Goal: Task Accomplishment & Management: Complete application form

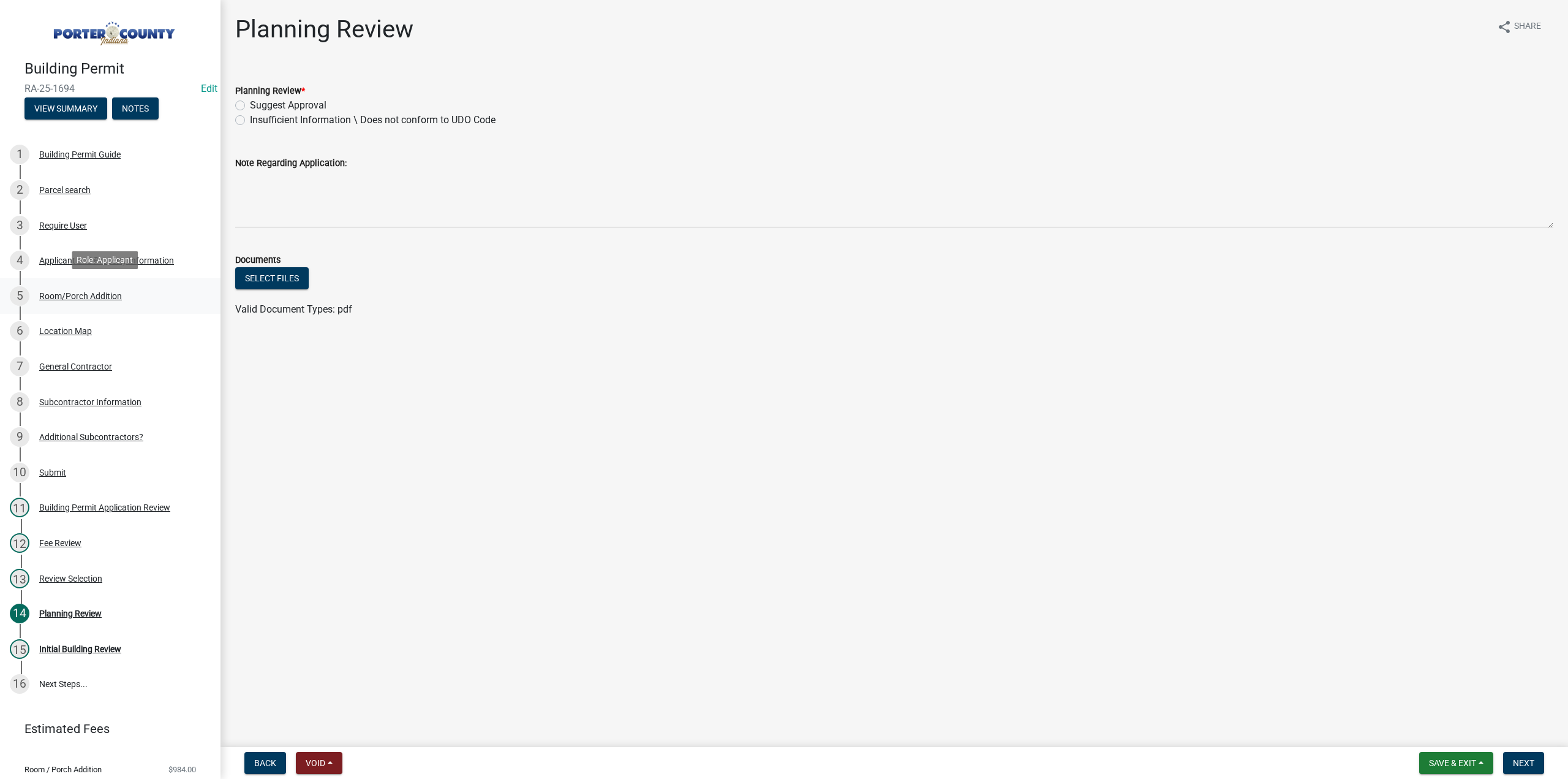
click at [72, 287] on div "5 Room/Porch Addition" at bounding box center [105, 296] width 191 height 19
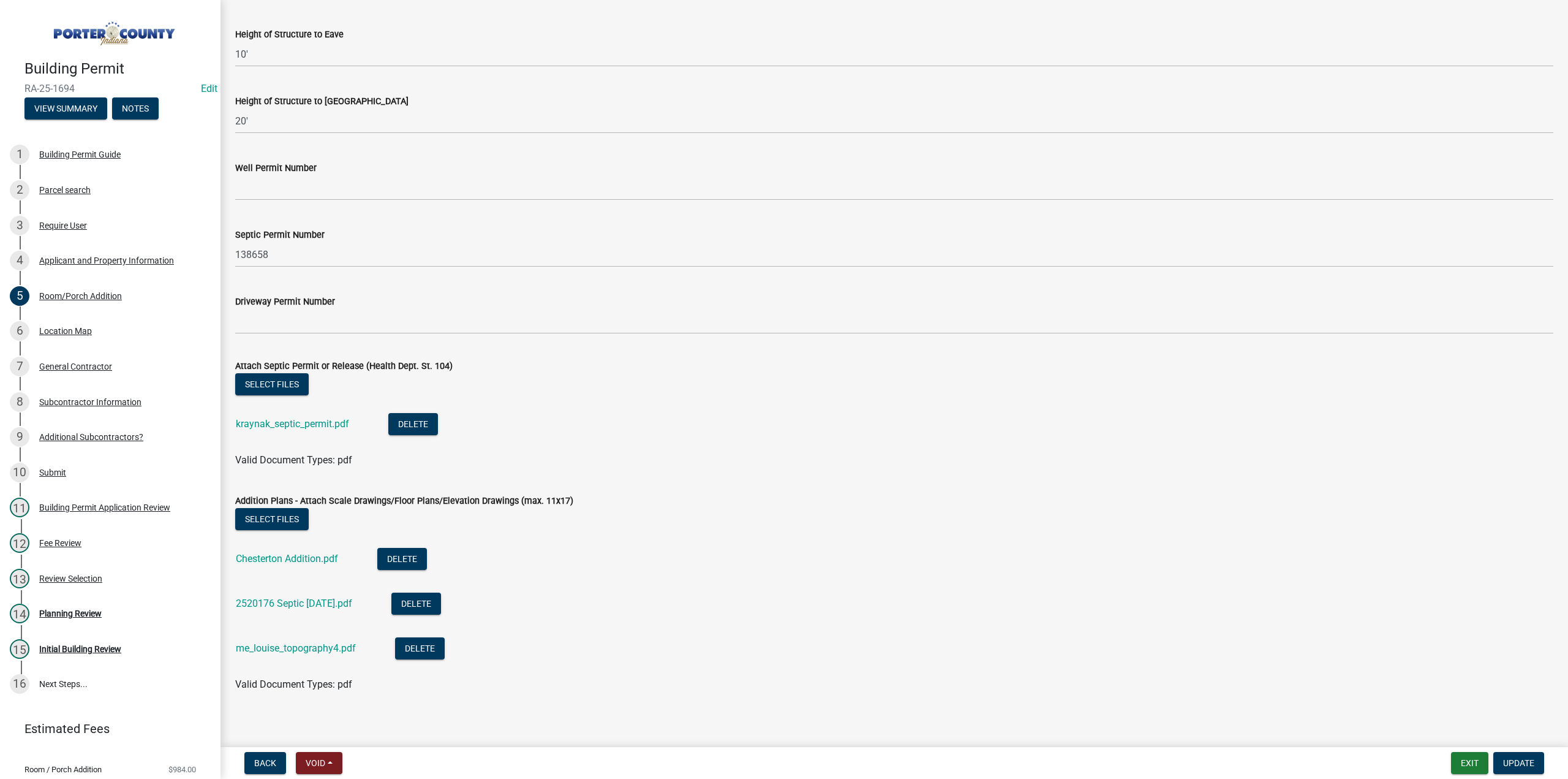
scroll to position [2082, 0]
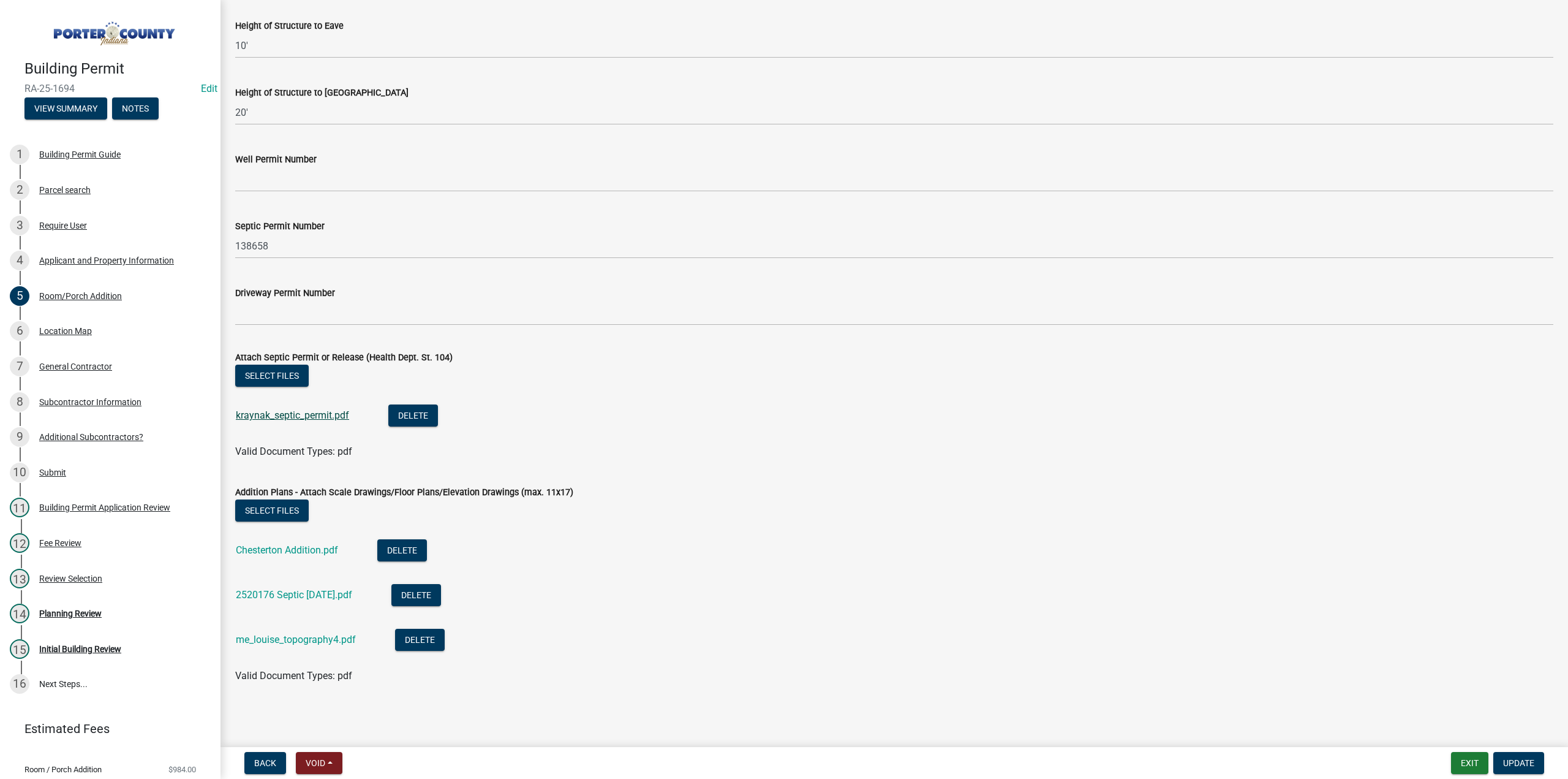
click at [284, 412] on link "kraynak_septic_permit.pdf" at bounding box center [292, 415] width 113 height 11
click at [305, 552] on link "Chesterton Addition.pdf" at bounding box center [287, 550] width 102 height 11
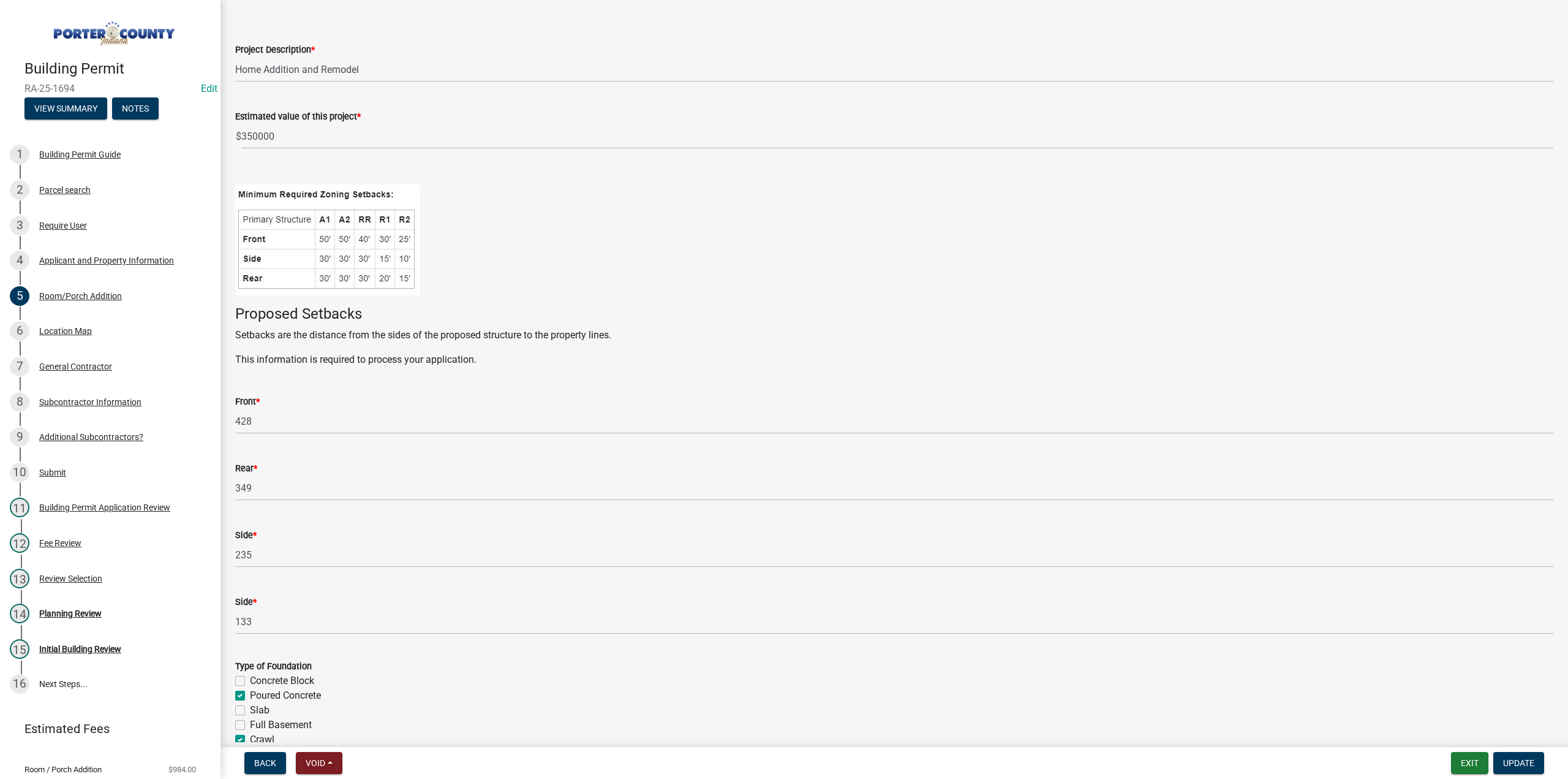
scroll to position [0, 0]
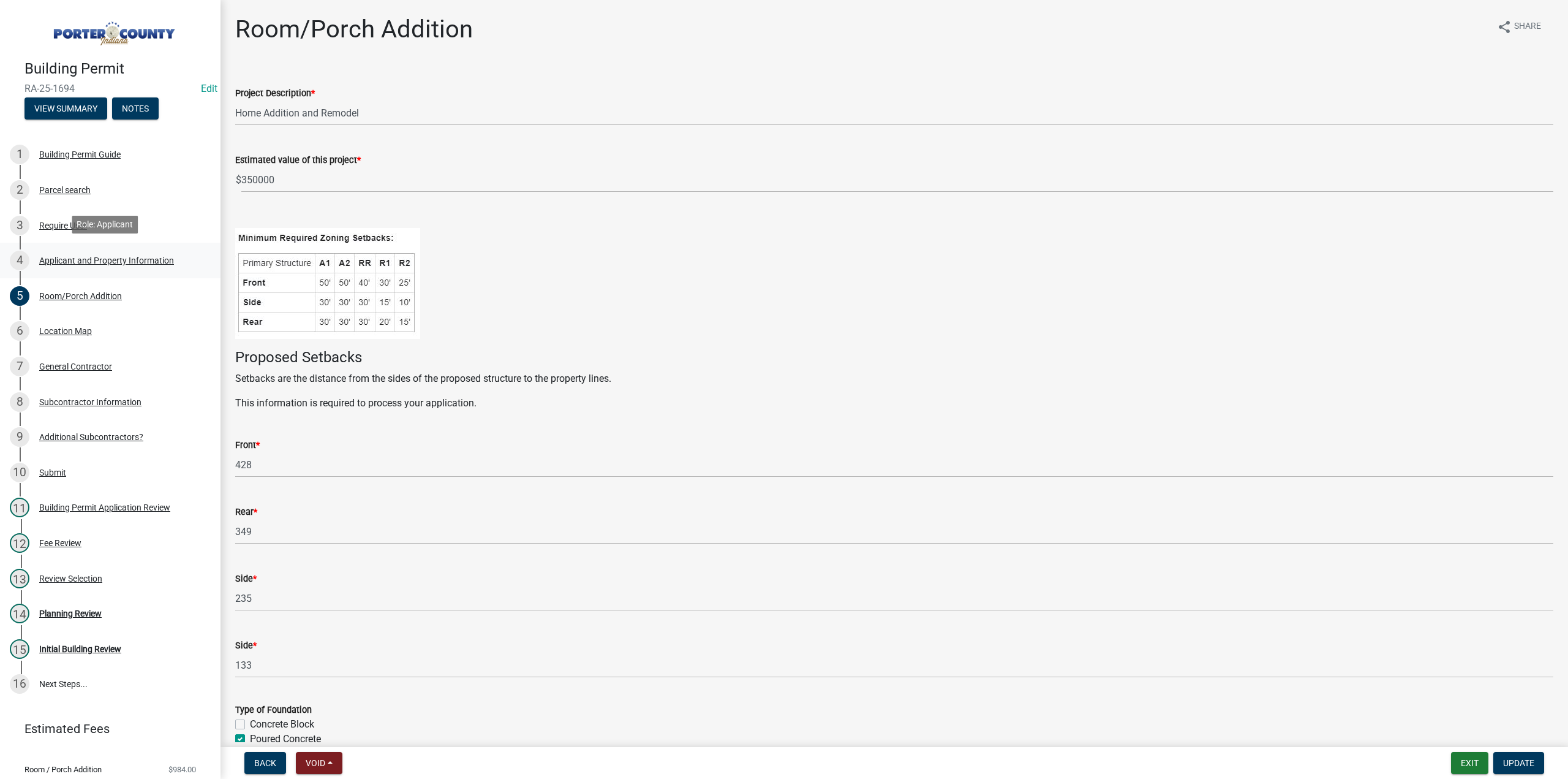
click at [101, 256] on div "Applicant and Property Information" at bounding box center [106, 260] width 135 height 9
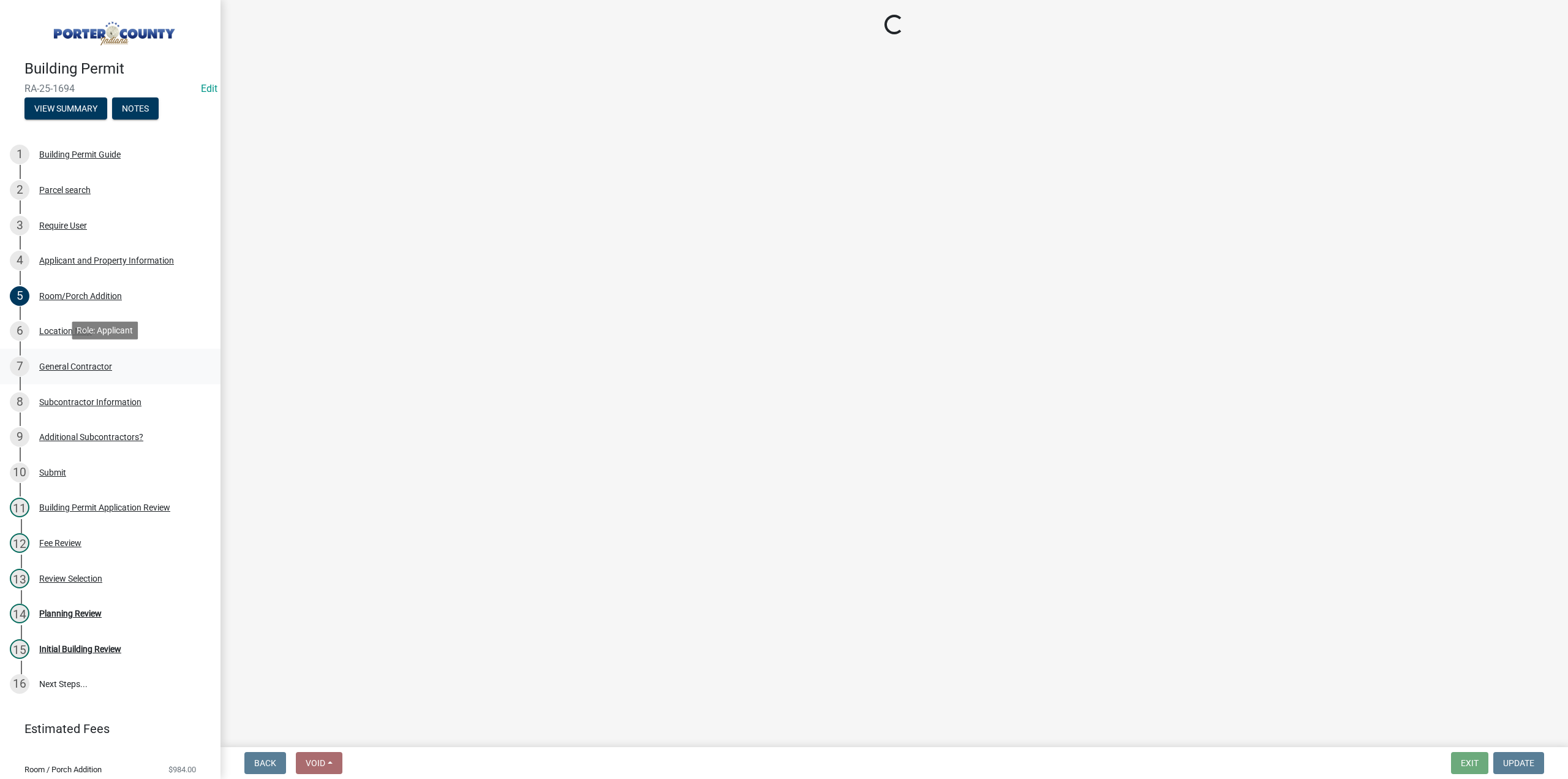
select select "403f4b3c-c23a-4b9f-b6b7-b4f73366513c"
select select "cab7bb26-0259-4021-a4e9-b3a2d3356afe"
select select "b0f6f87b-588c-48c3-b728-322303c6bafe"
select select "ea6751d4-6bf7-4a16-89ee-f7801ab82aa1"
select select "e2d1b1d7-ccc9-456b-9e96-e16306515997"
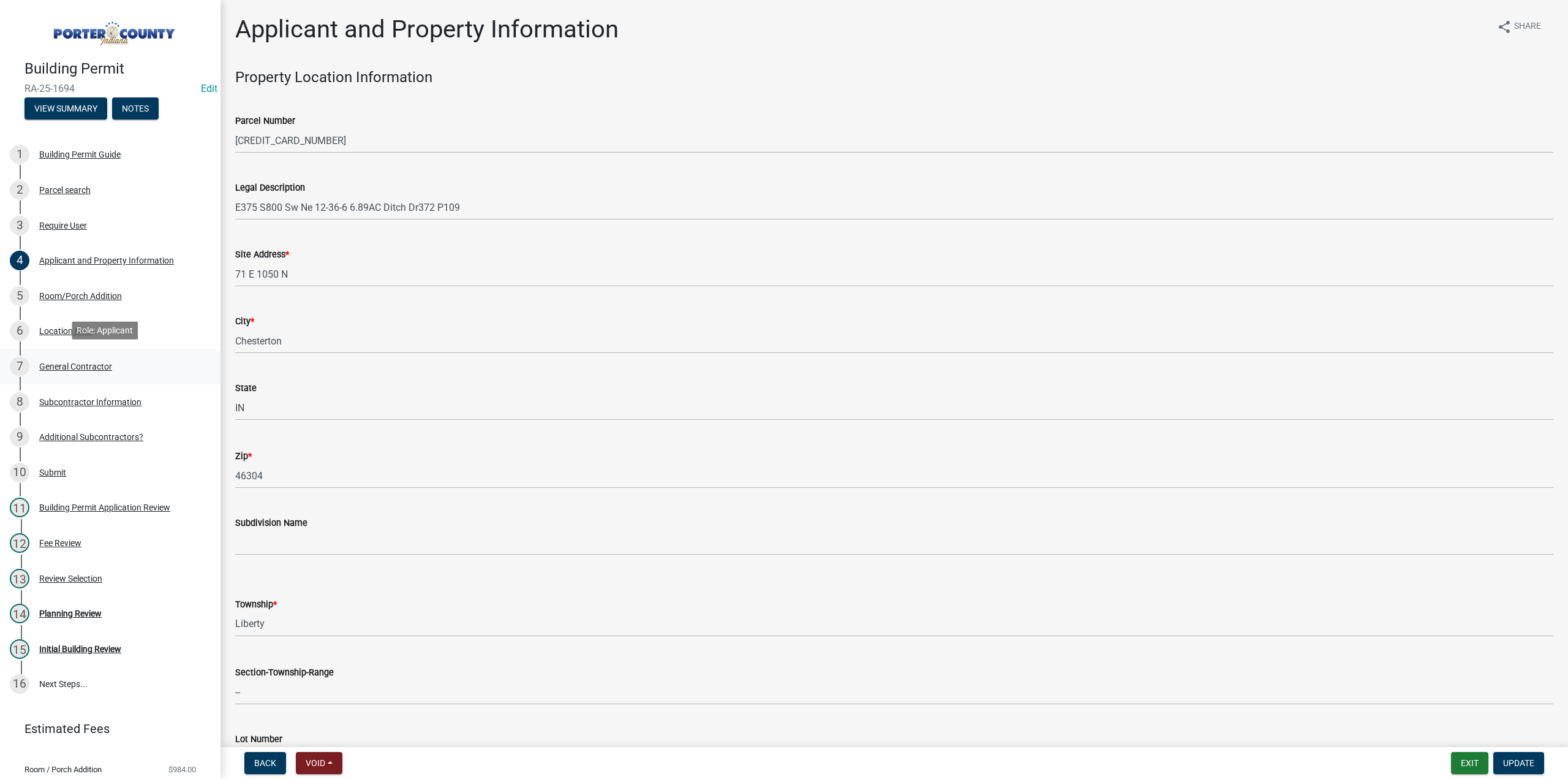
click at [105, 370] on div "General Contractor" at bounding box center [75, 366] width 73 height 9
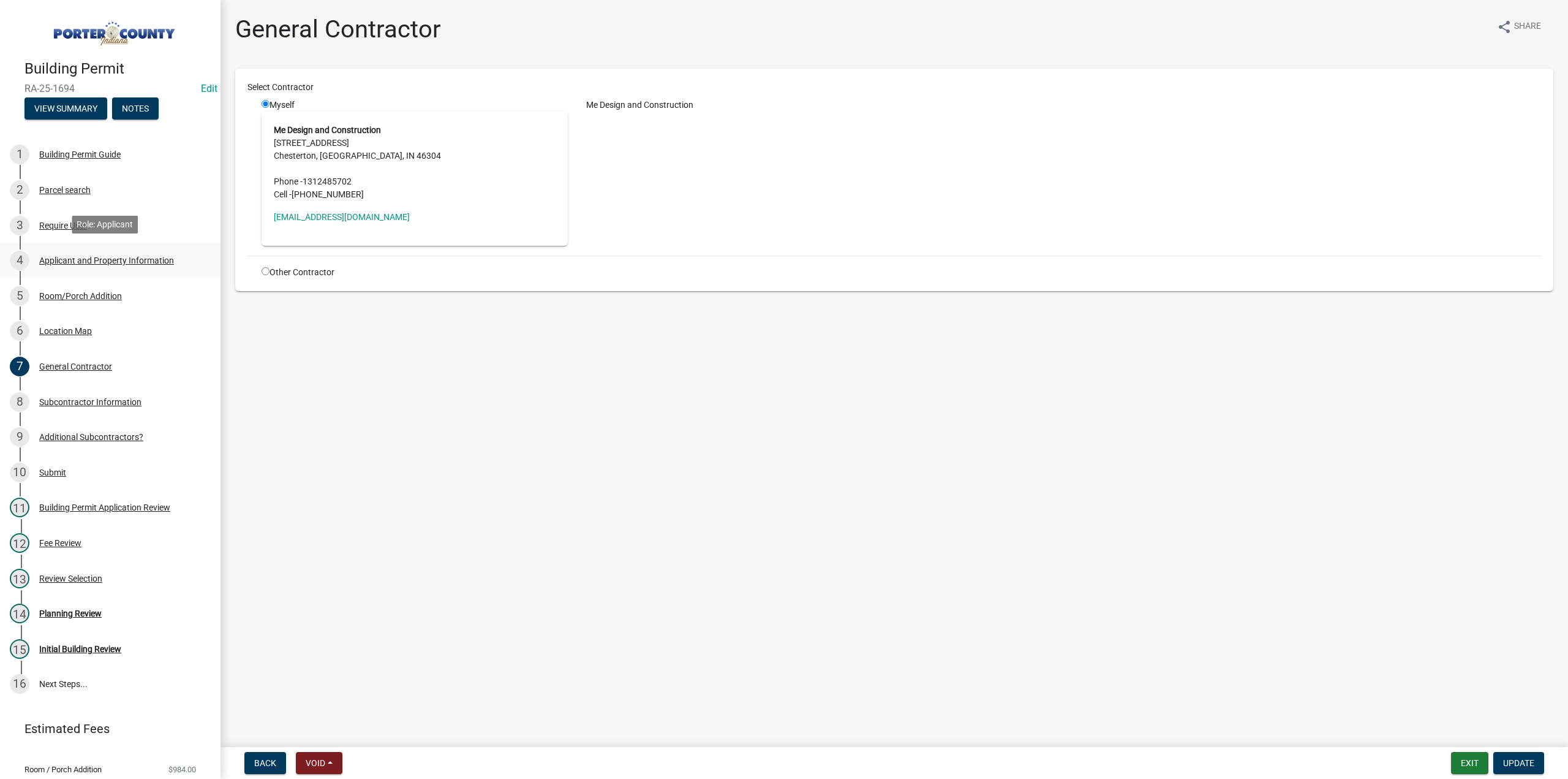
click at [87, 256] on div "Applicant and Property Information" at bounding box center [106, 260] width 135 height 9
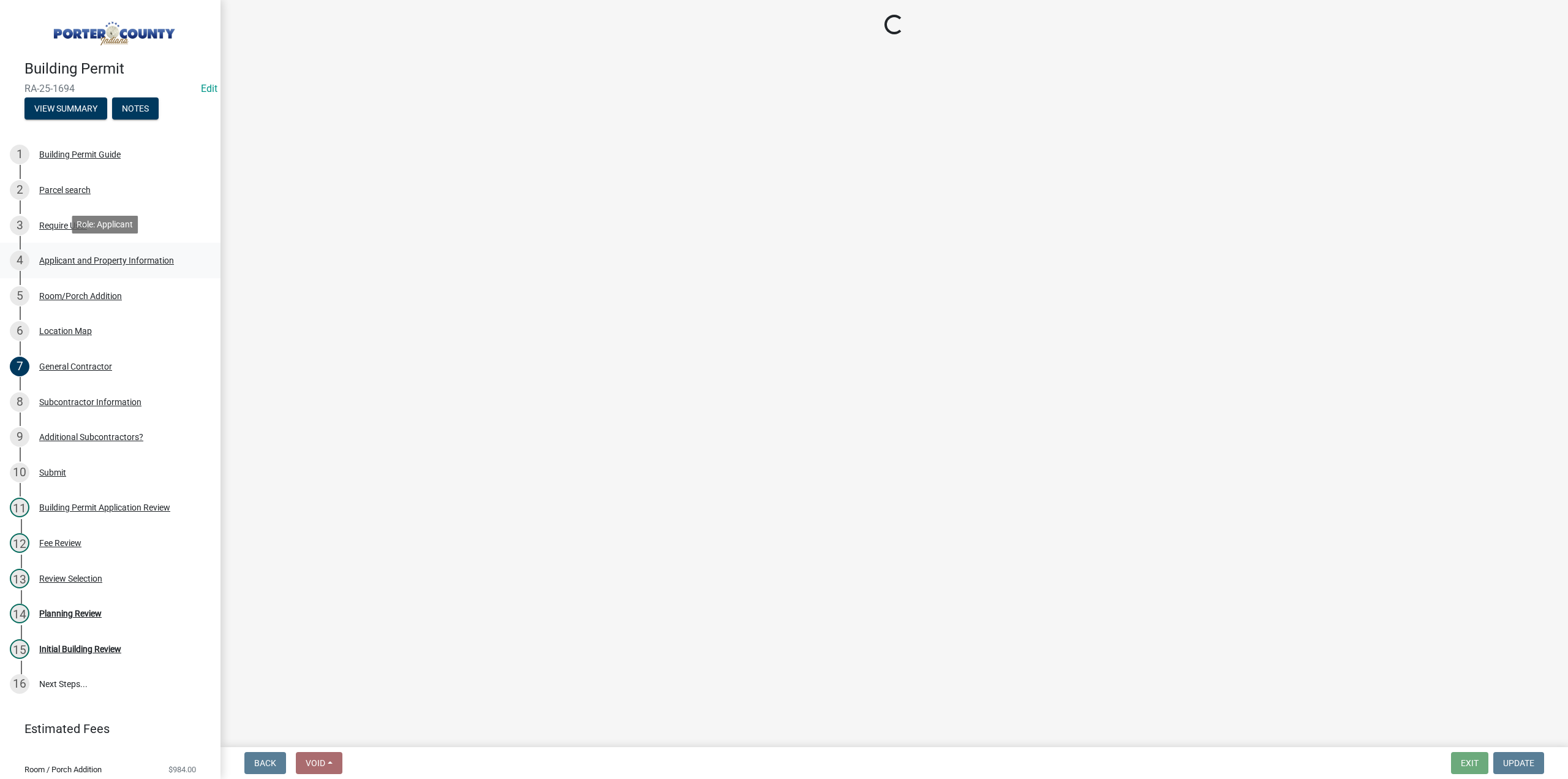
select select "403f4b3c-c23a-4b9f-b6b7-b4f73366513c"
select select "cab7bb26-0259-4021-a4e9-b3a2d3356afe"
select select "b0f6f87b-588c-48c3-b728-322303c6bafe"
select select "ea6751d4-6bf7-4a16-89ee-f7801ab82aa1"
select select "e2d1b1d7-ccc9-456b-9e96-e16306515997"
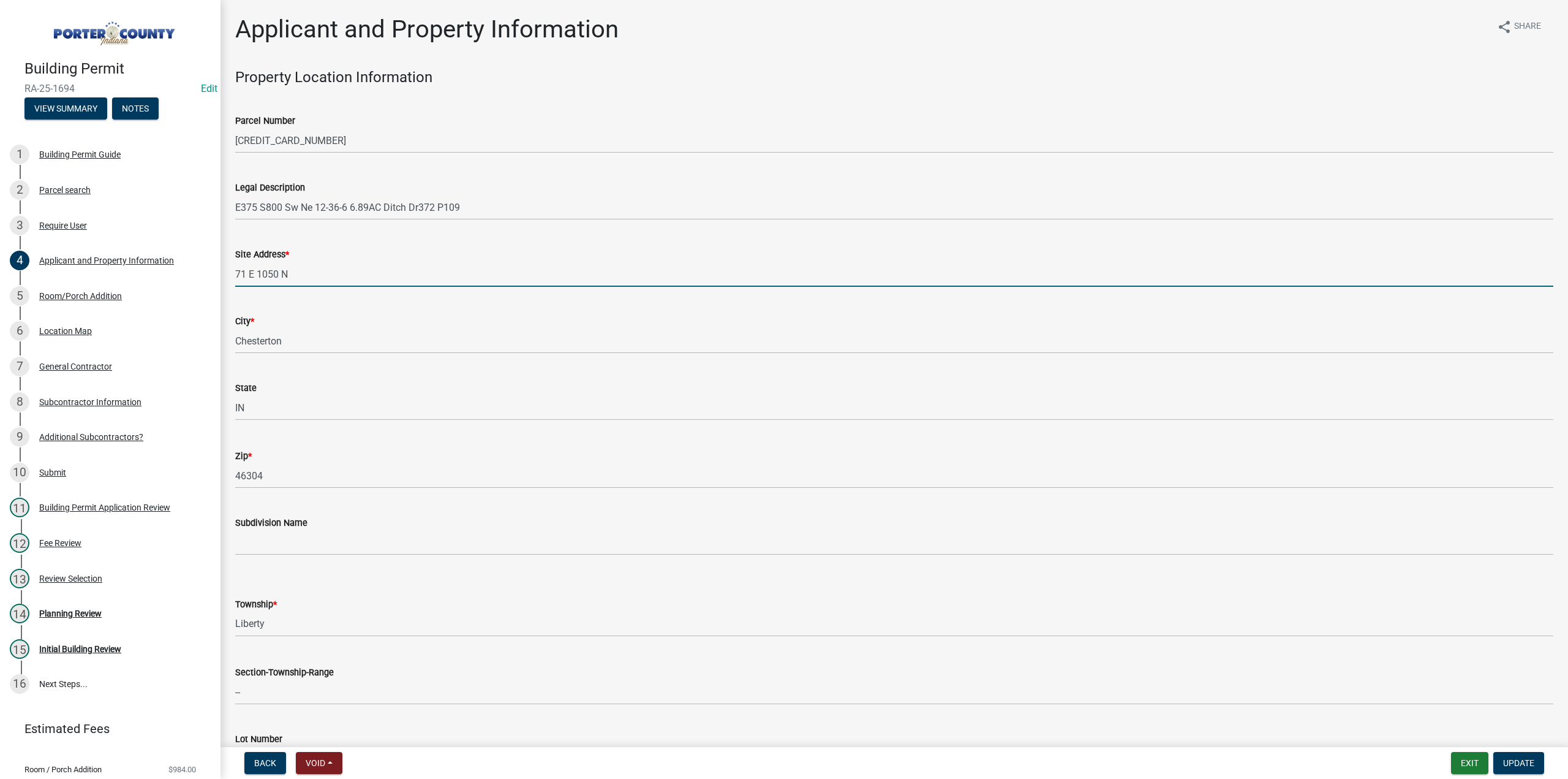
drag, startPoint x: 298, startPoint y: 276, endPoint x: 228, endPoint y: 272, distance: 70.1
click at [228, 272] on div "Site Address * [STREET_ADDRESS]" at bounding box center [893, 258] width 1336 height 57
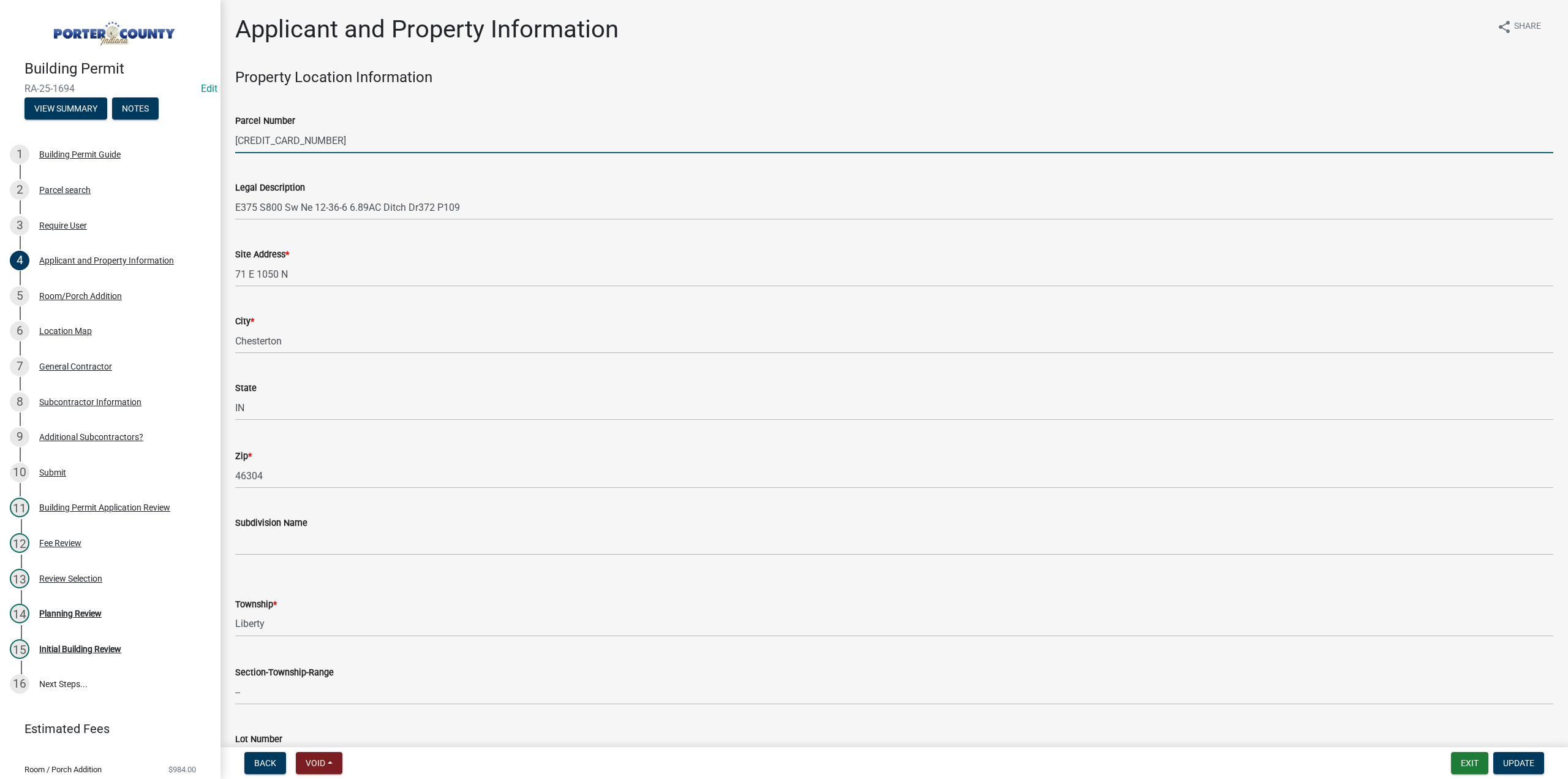
drag, startPoint x: 347, startPoint y: 141, endPoint x: 232, endPoint y: 141, distance: 115.0
click at [232, 141] on div "Parcel Number [CREDIT_CARD_NUMBER]" at bounding box center [893, 124] width 1336 height 57
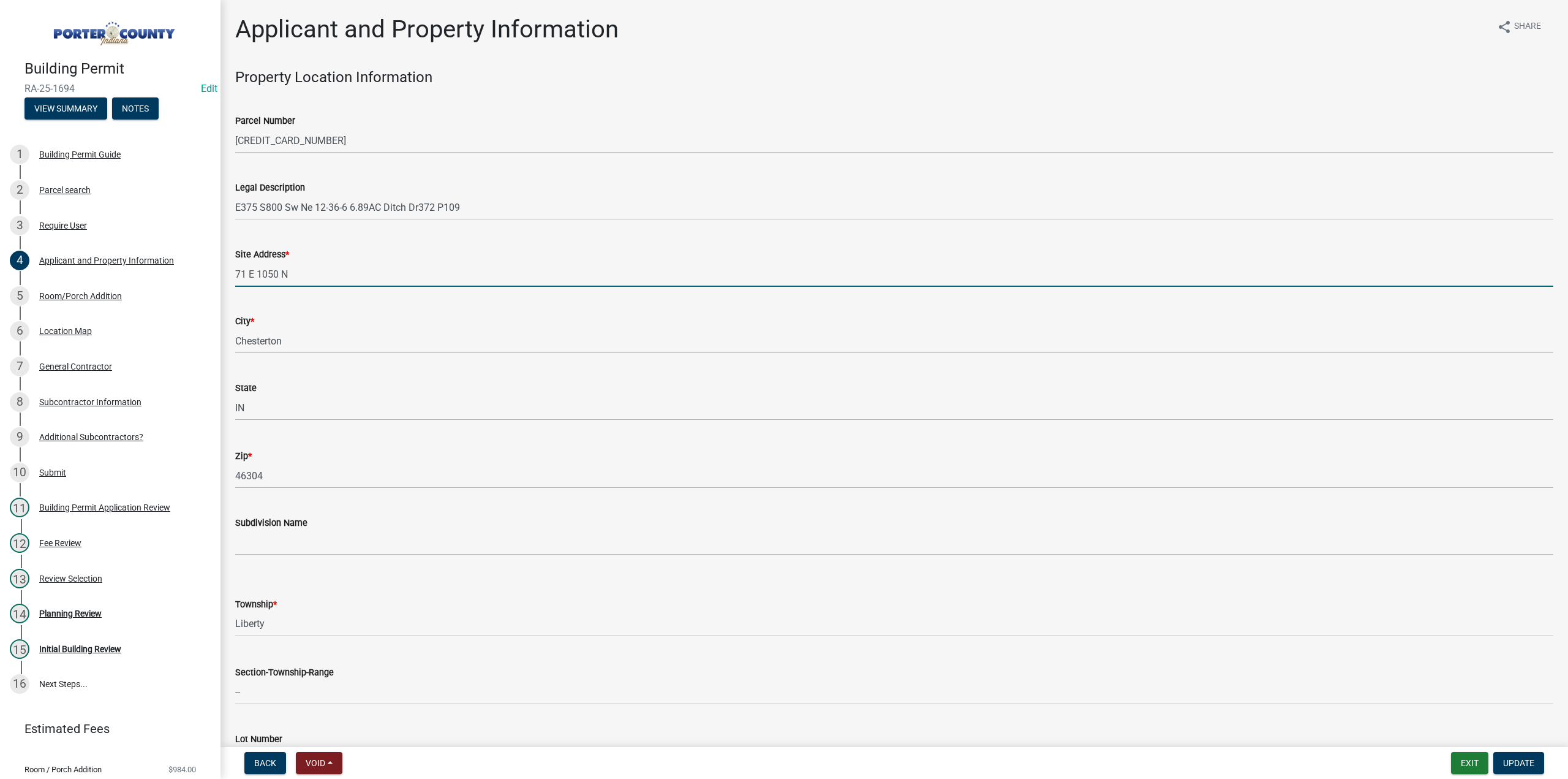
drag, startPoint x: 308, startPoint y: 270, endPoint x: 231, endPoint y: 278, distance: 77.4
click at [231, 278] on div "Site Address * [STREET_ADDRESS]" at bounding box center [893, 258] width 1336 height 57
